Goal: Information Seeking & Learning: Learn about a topic

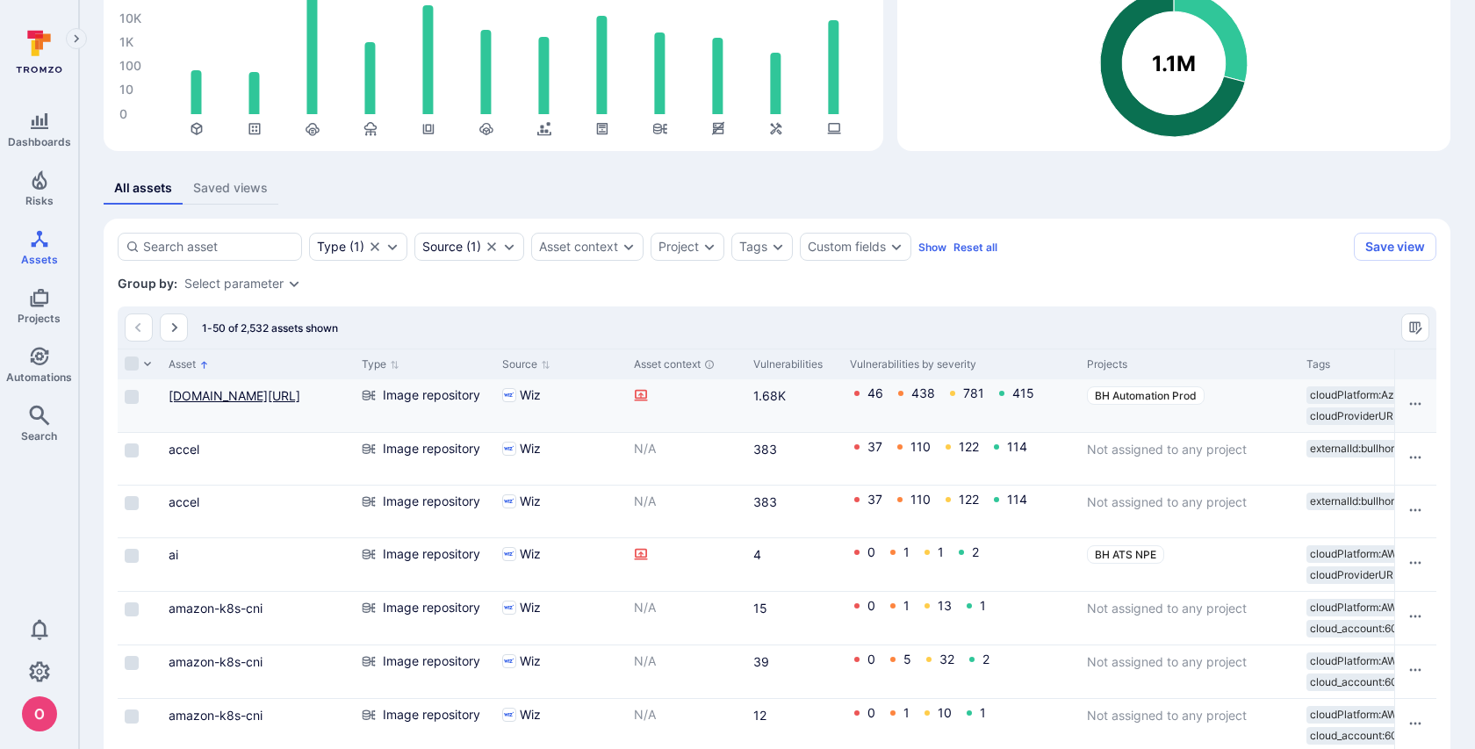
scroll to position [166, 0]
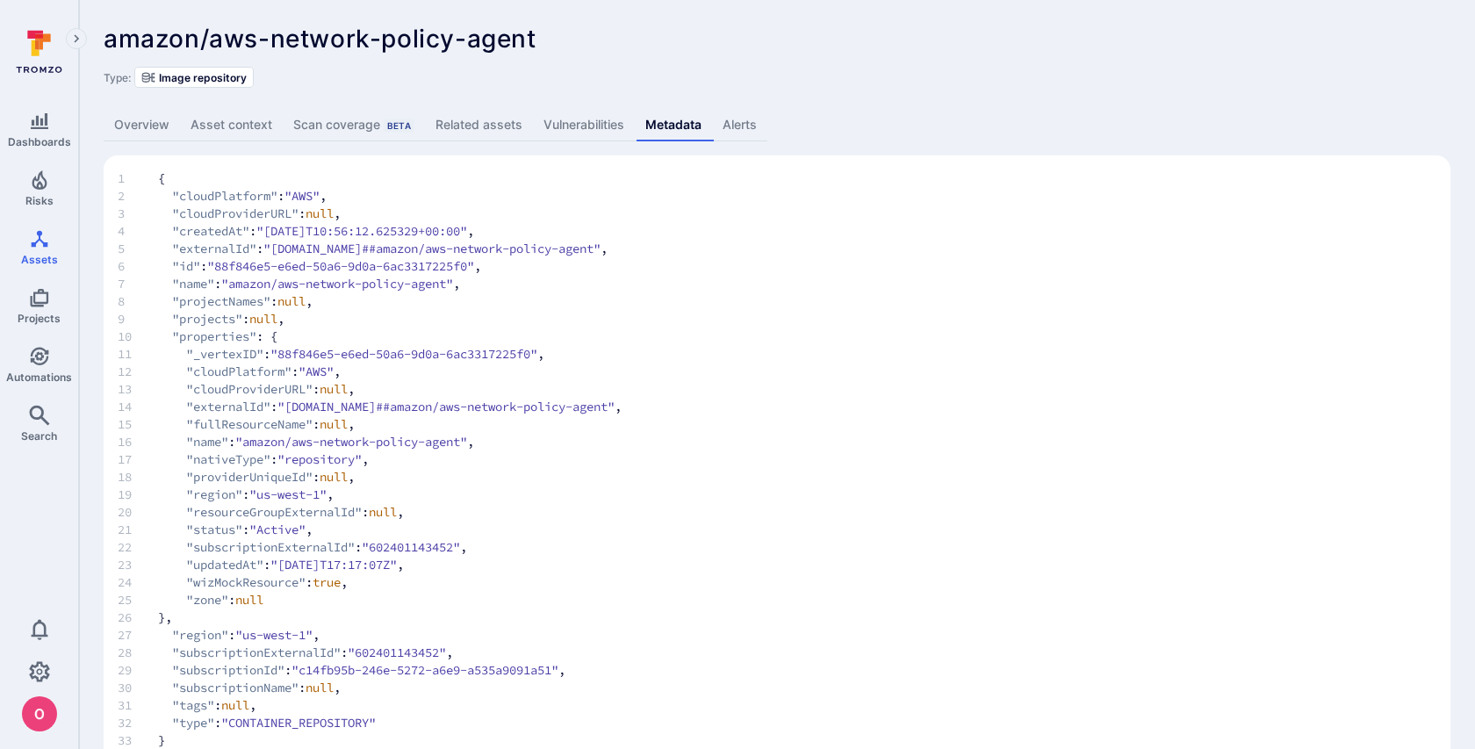
click at [145, 118] on link "Overview" at bounding box center [142, 125] width 76 height 32
